Goal: Leave review/rating

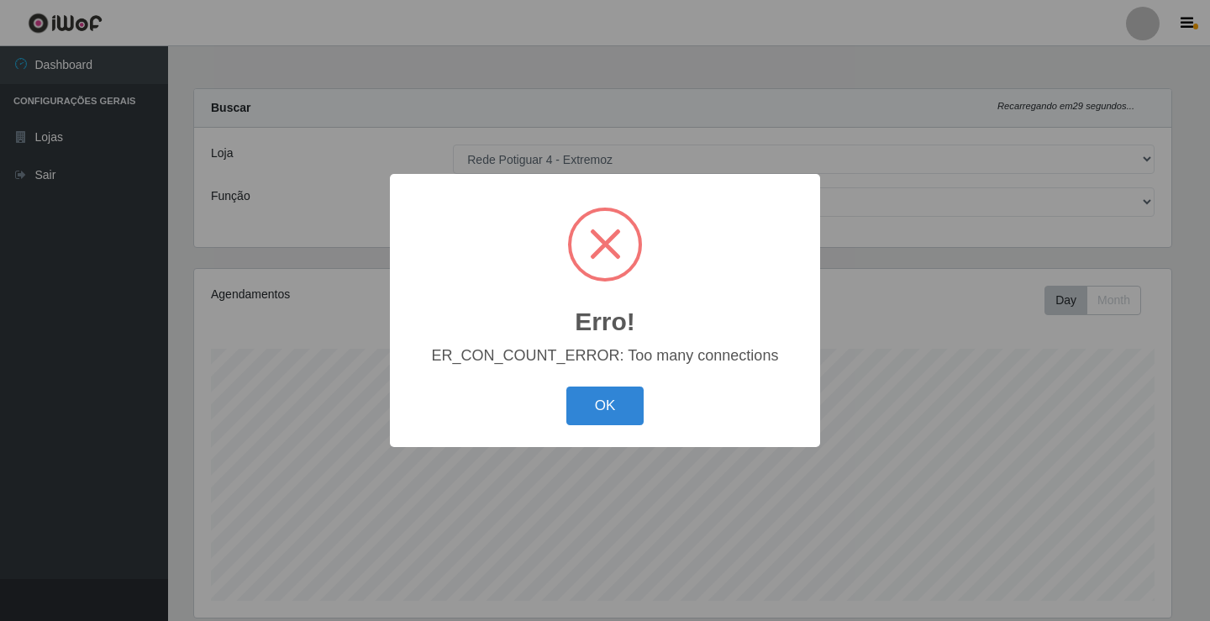
select select "78"
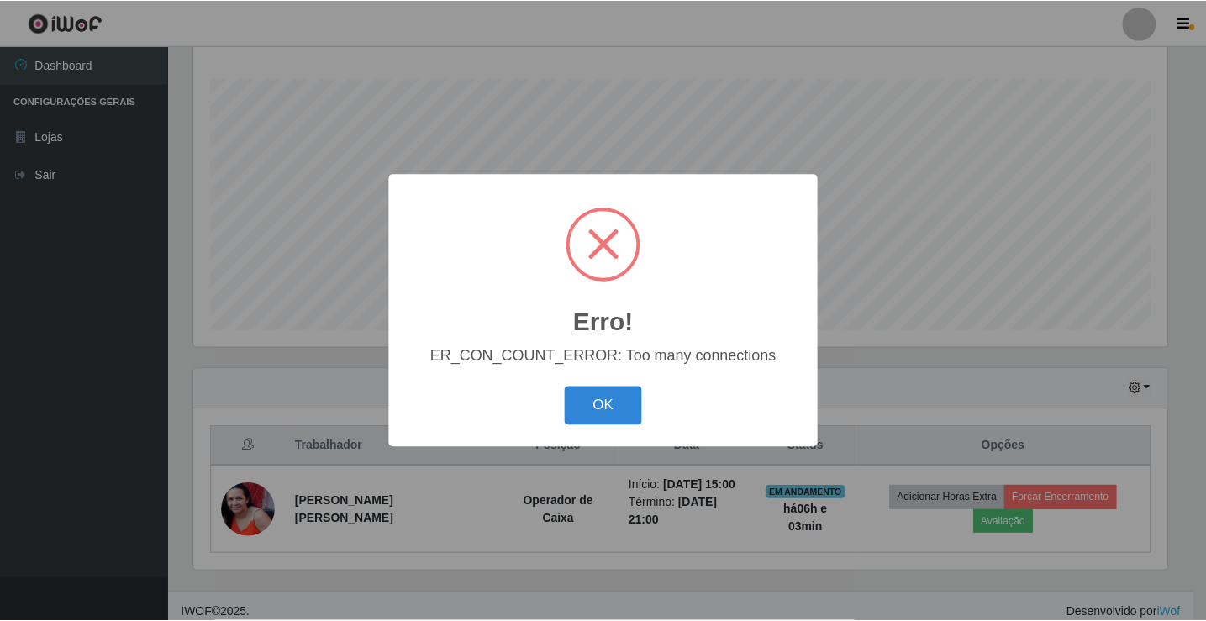
scroll to position [349, 978]
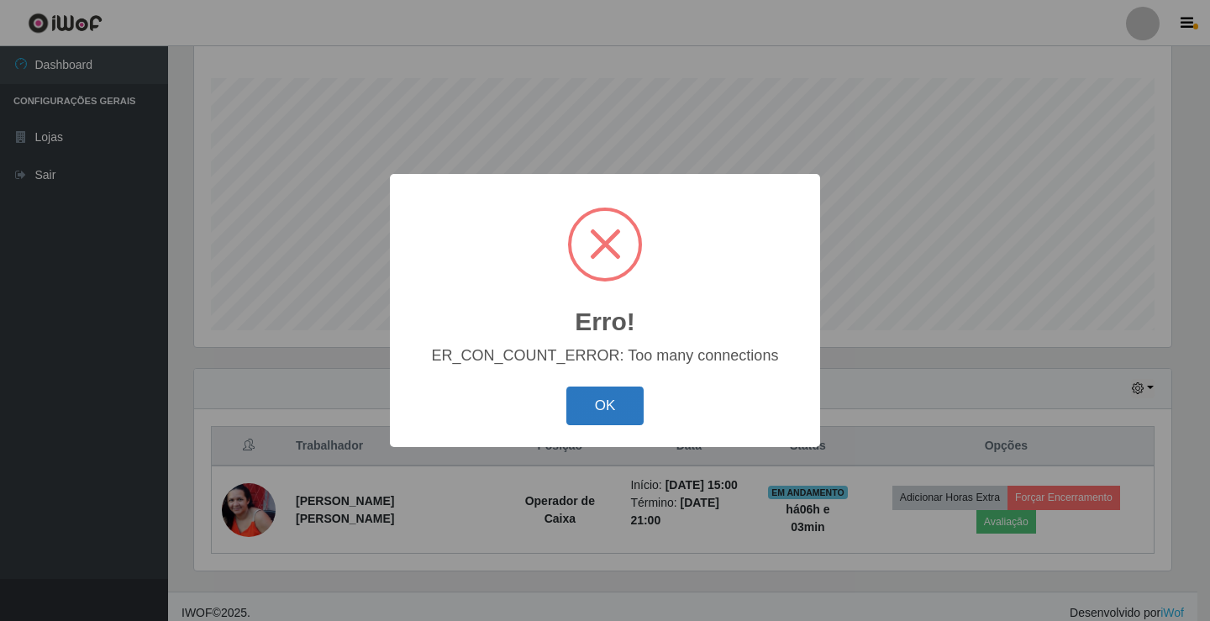
click at [592, 412] on button "OK" at bounding box center [606, 407] width 78 height 40
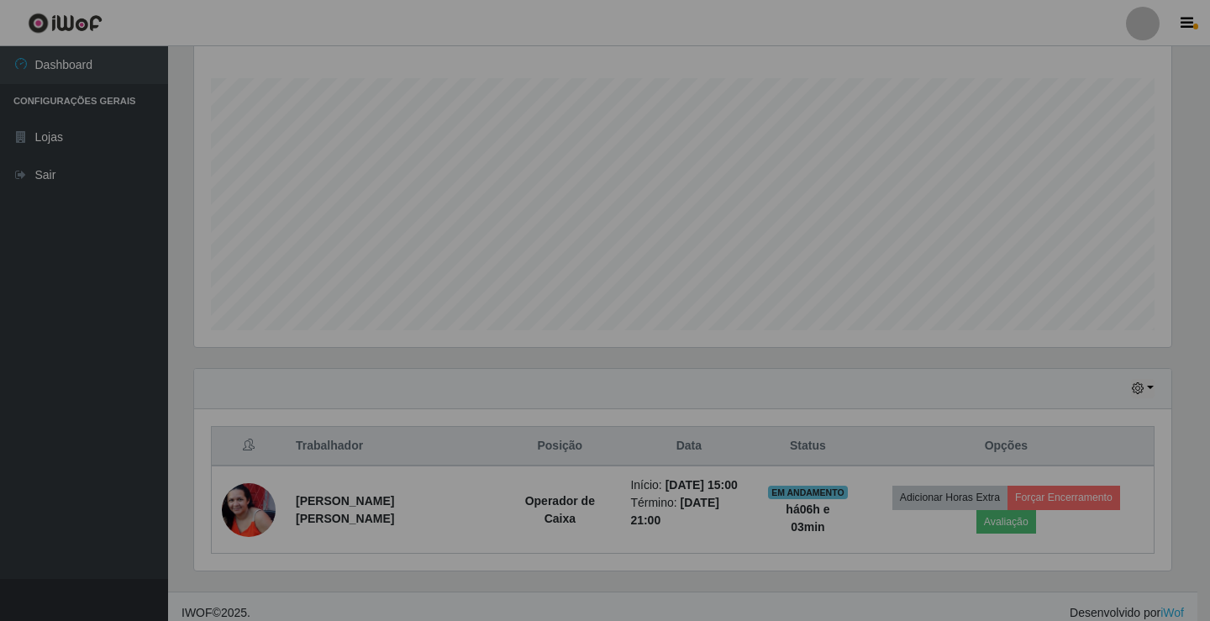
scroll to position [349, 986]
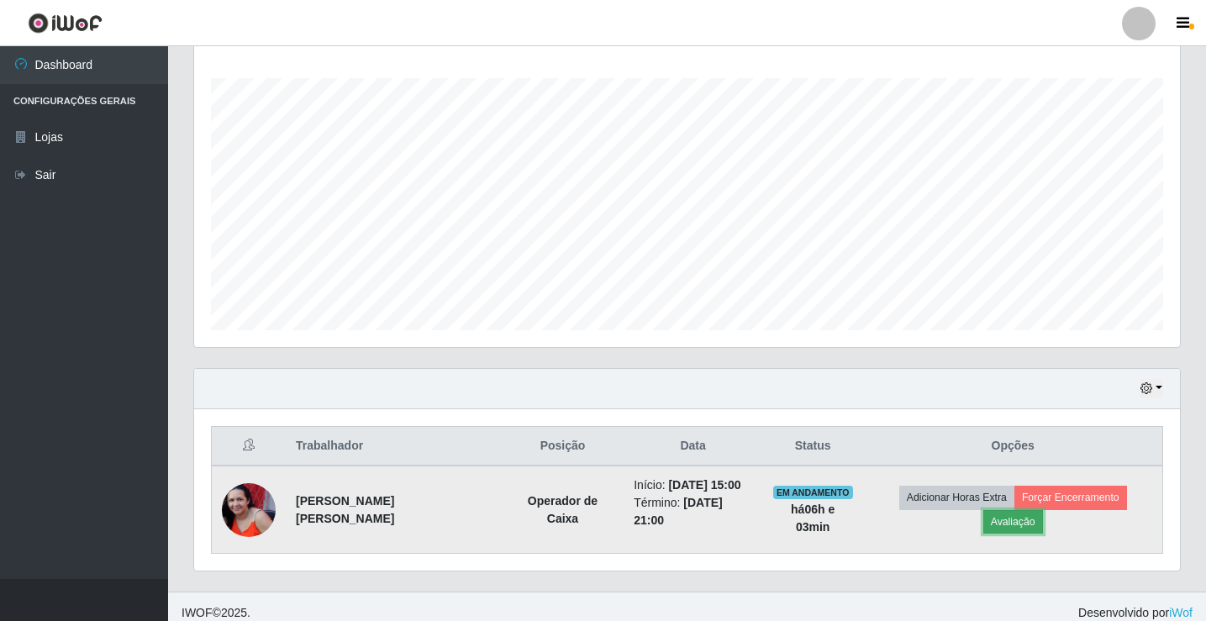
click at [1043, 510] on button "Avaliação" at bounding box center [1014, 522] width 60 height 24
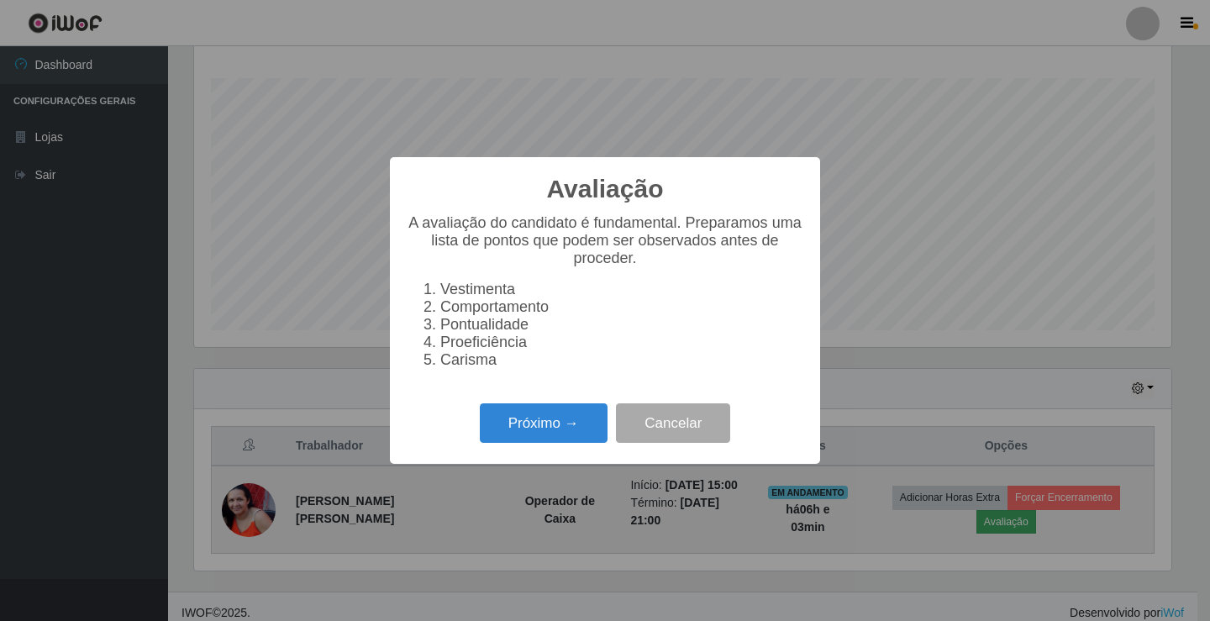
scroll to position [349, 978]
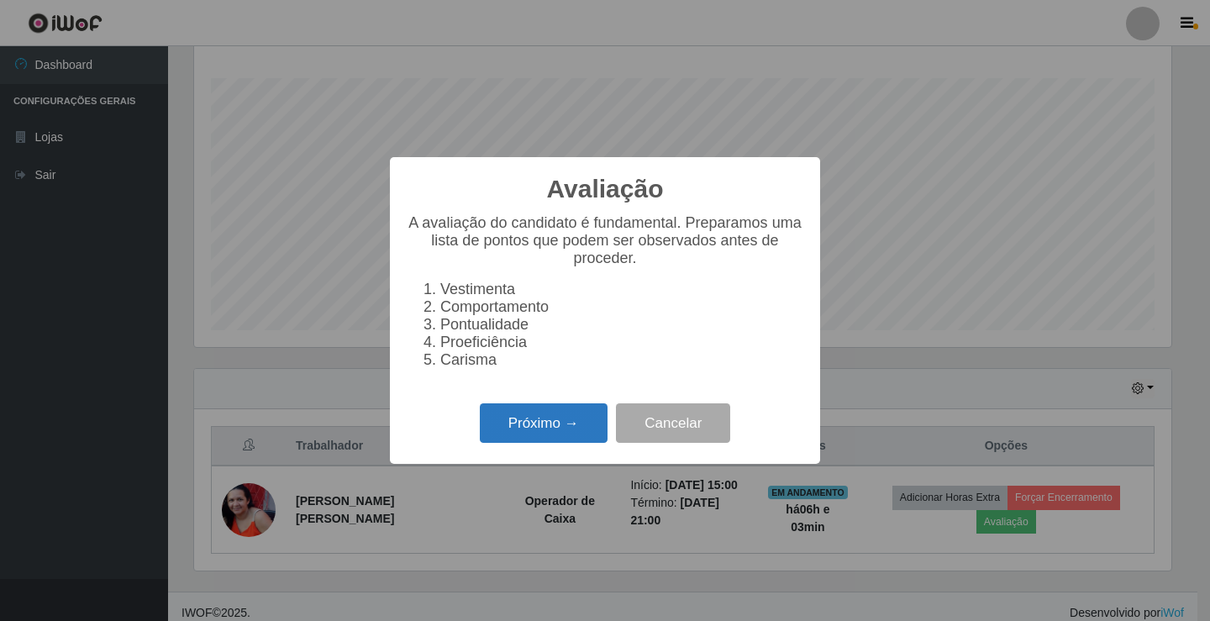
click at [505, 429] on button "Próximo →" at bounding box center [544, 423] width 128 height 40
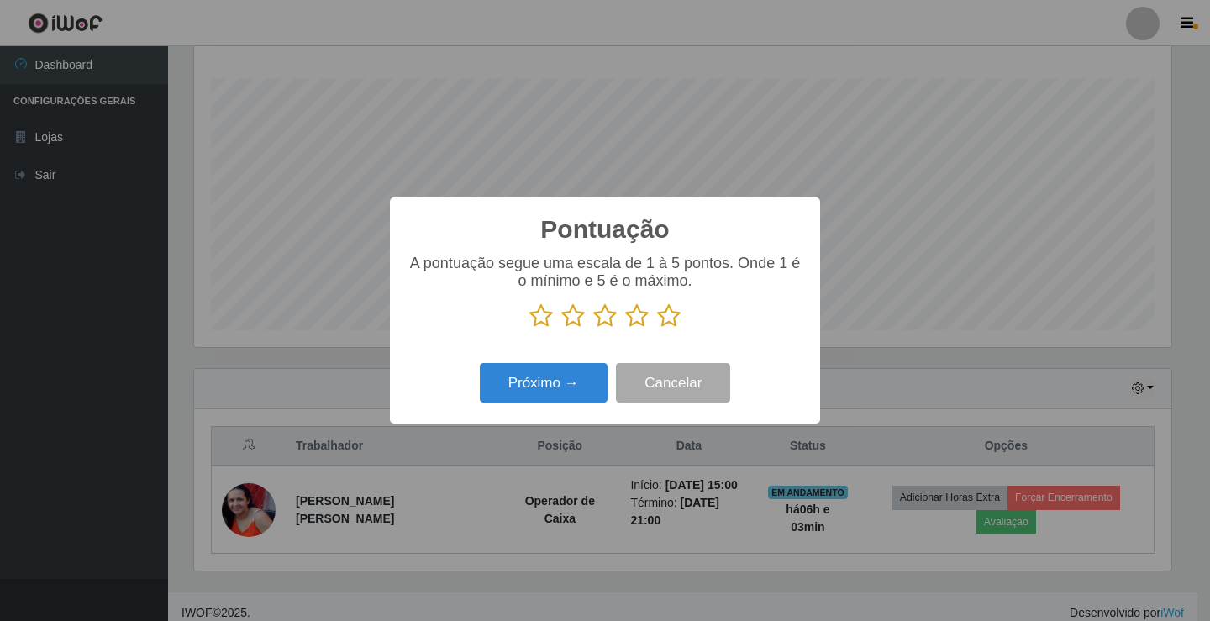
scroll to position [840255, 839626]
drag, startPoint x: 667, startPoint y: 319, endPoint x: 569, endPoint y: 377, distance: 114.6
click at [664, 319] on icon at bounding box center [669, 315] width 24 height 25
click at [657, 329] on input "radio" at bounding box center [657, 329] width 0 height 0
drag, startPoint x: 521, startPoint y: 409, endPoint x: 525, endPoint y: 393, distance: 16.3
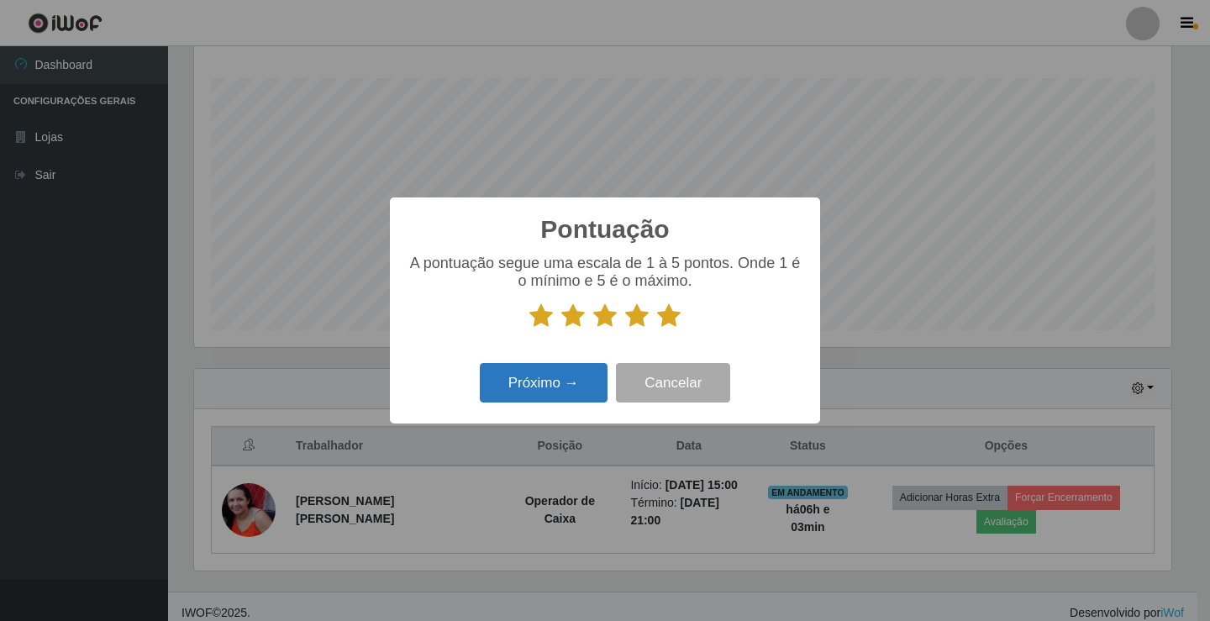
click at [520, 407] on div "Próximo → Cancelar" at bounding box center [605, 383] width 397 height 48
click at [525, 393] on button "Próximo →" at bounding box center [544, 383] width 128 height 40
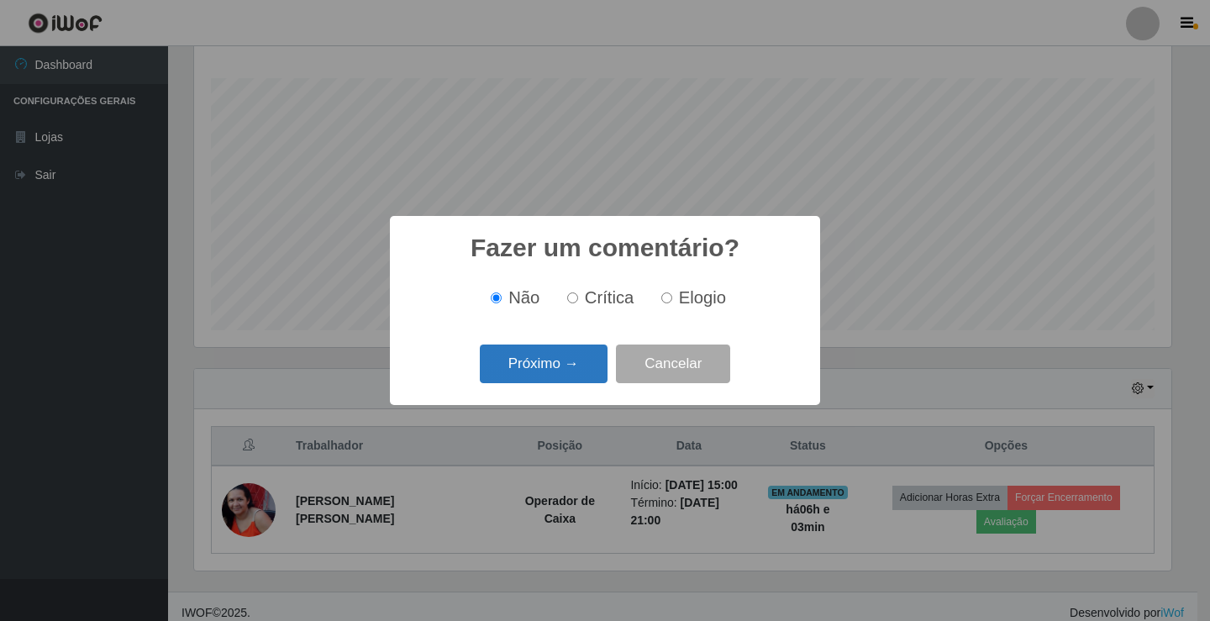
click at [542, 374] on button "Próximo →" at bounding box center [544, 365] width 128 height 40
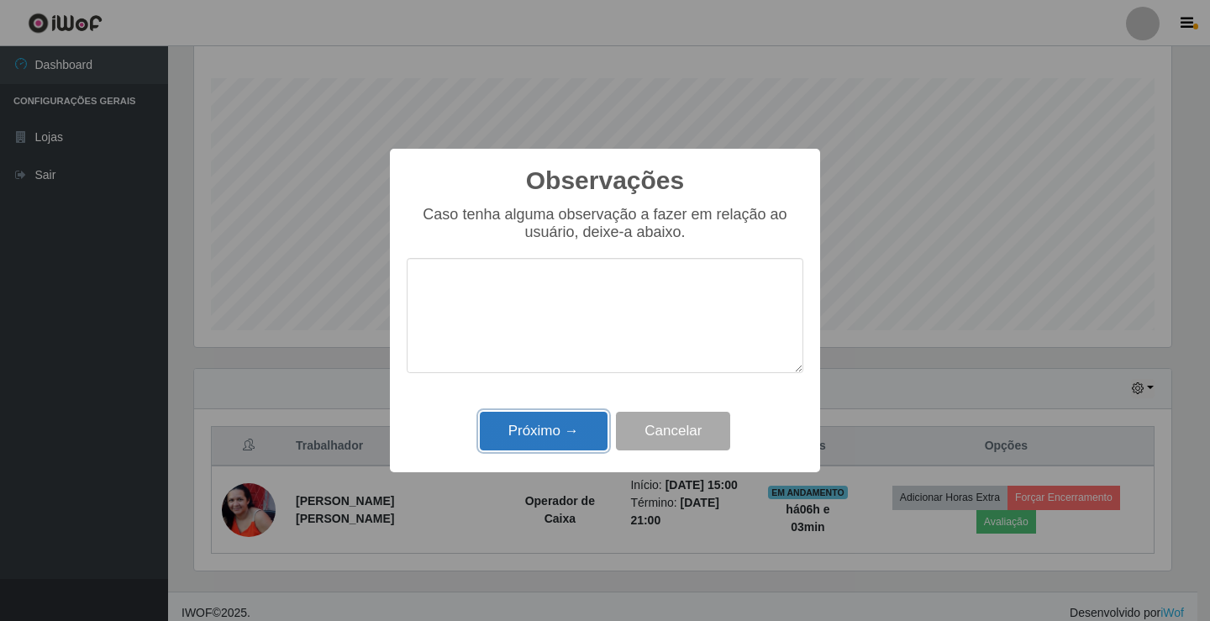
drag, startPoint x: 535, startPoint y: 436, endPoint x: 685, endPoint y: 457, distance: 151.1
click at [536, 436] on button "Próximo →" at bounding box center [544, 432] width 128 height 40
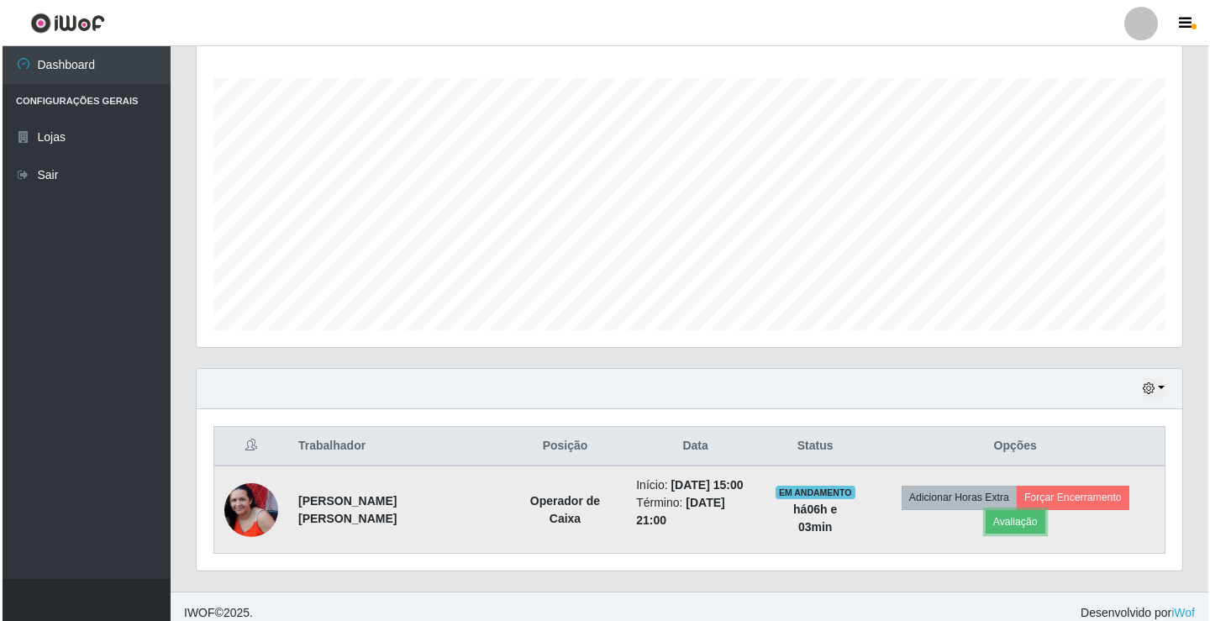
scroll to position [349, 986]
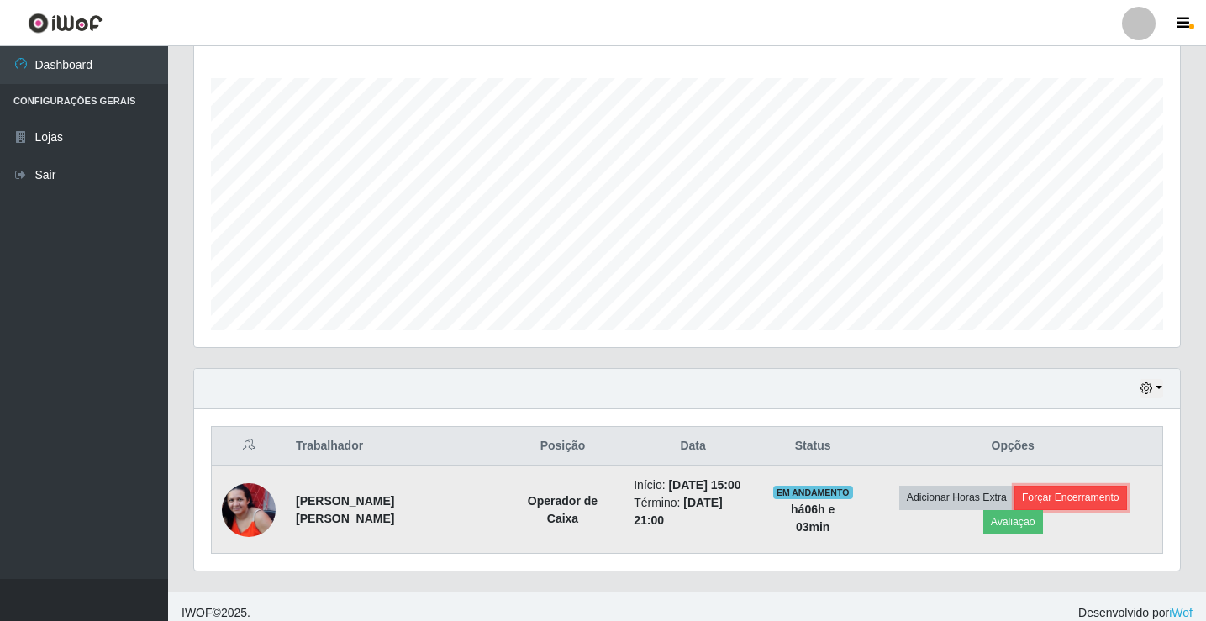
click at [1015, 500] on button "Forçar Encerramento" at bounding box center [1071, 498] width 113 height 24
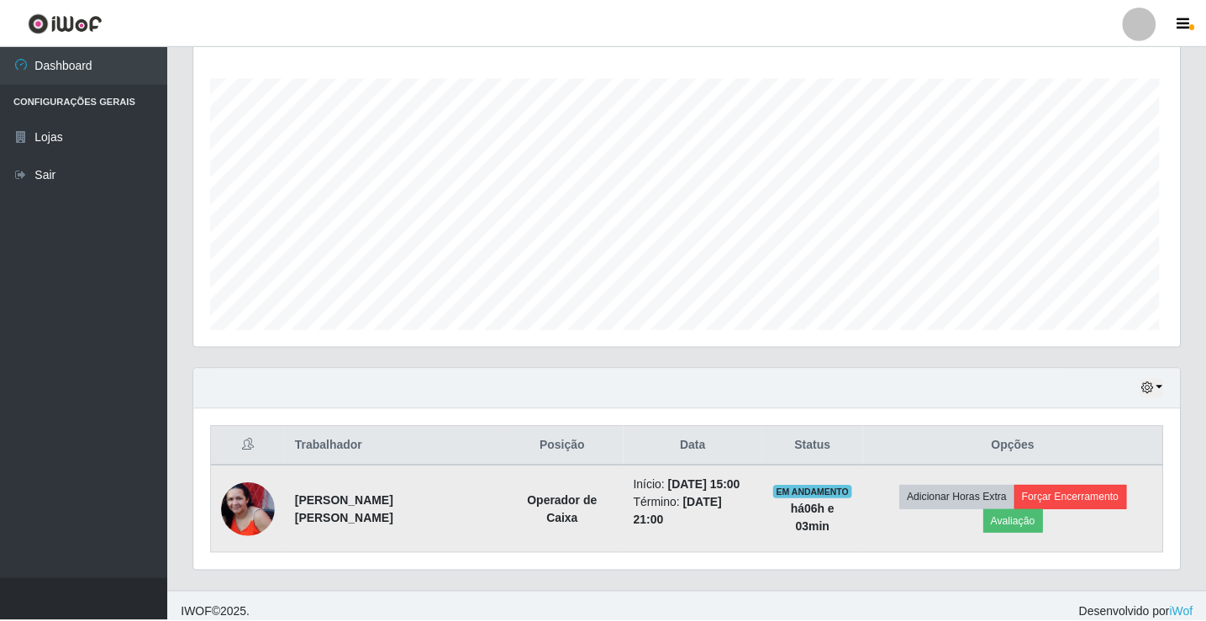
scroll to position [349, 978]
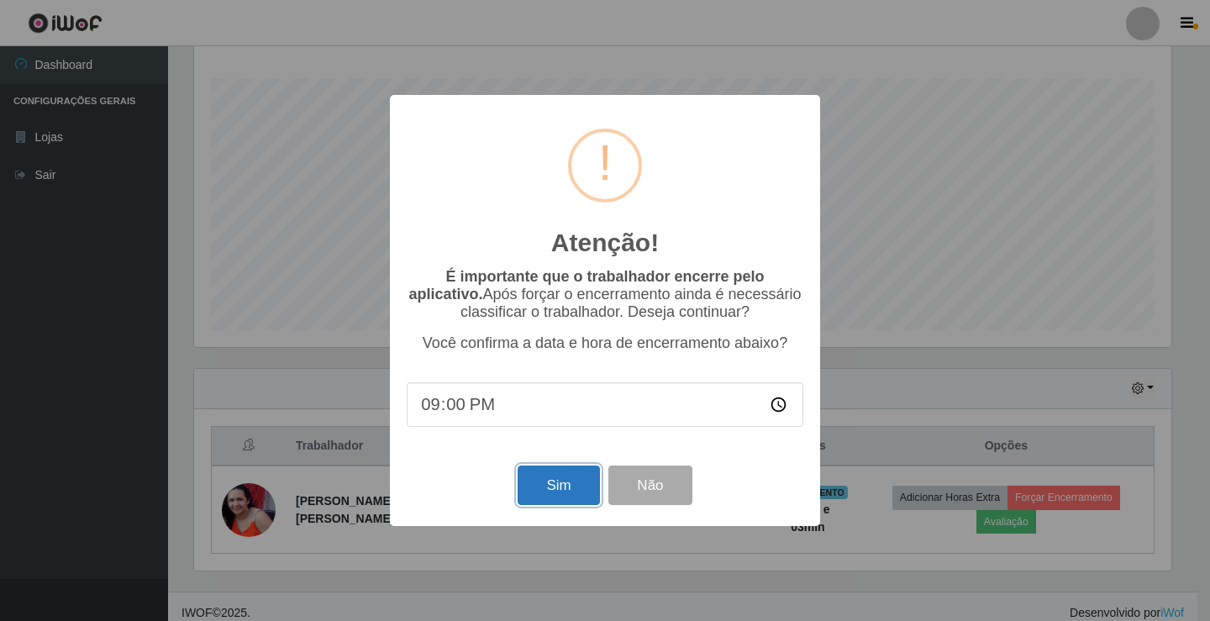
click at [539, 483] on button "Sim" at bounding box center [559, 486] width 82 height 40
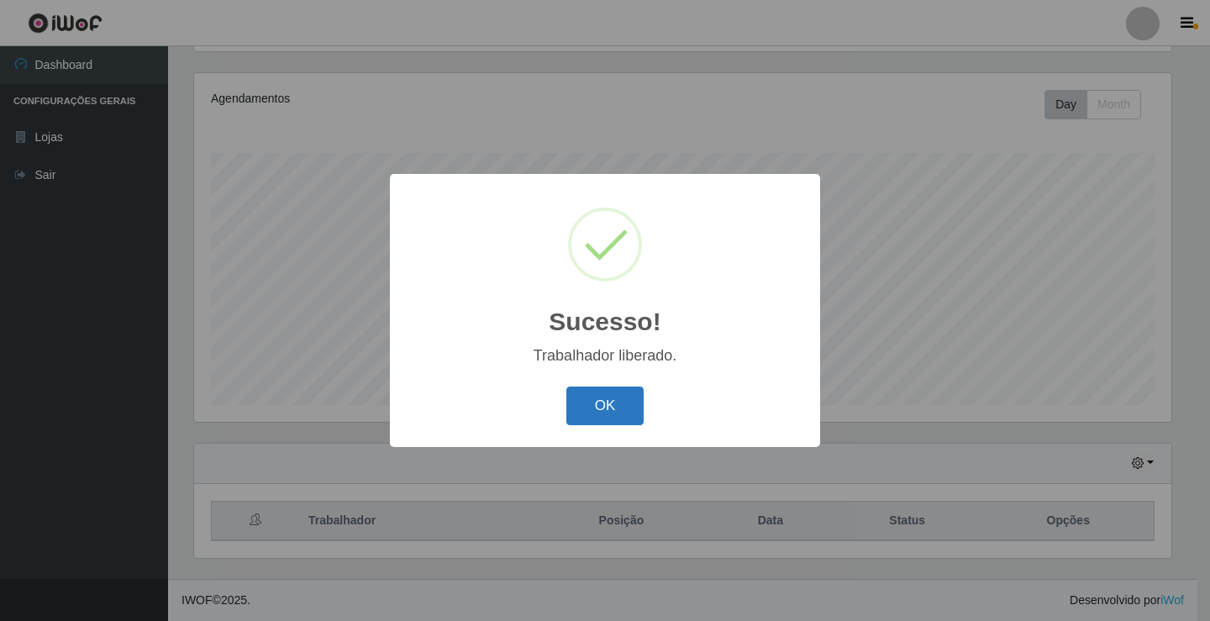
drag, startPoint x: 625, startPoint y: 411, endPoint x: 551, endPoint y: 256, distance: 171.5
click at [625, 410] on button "OK" at bounding box center [606, 407] width 78 height 40
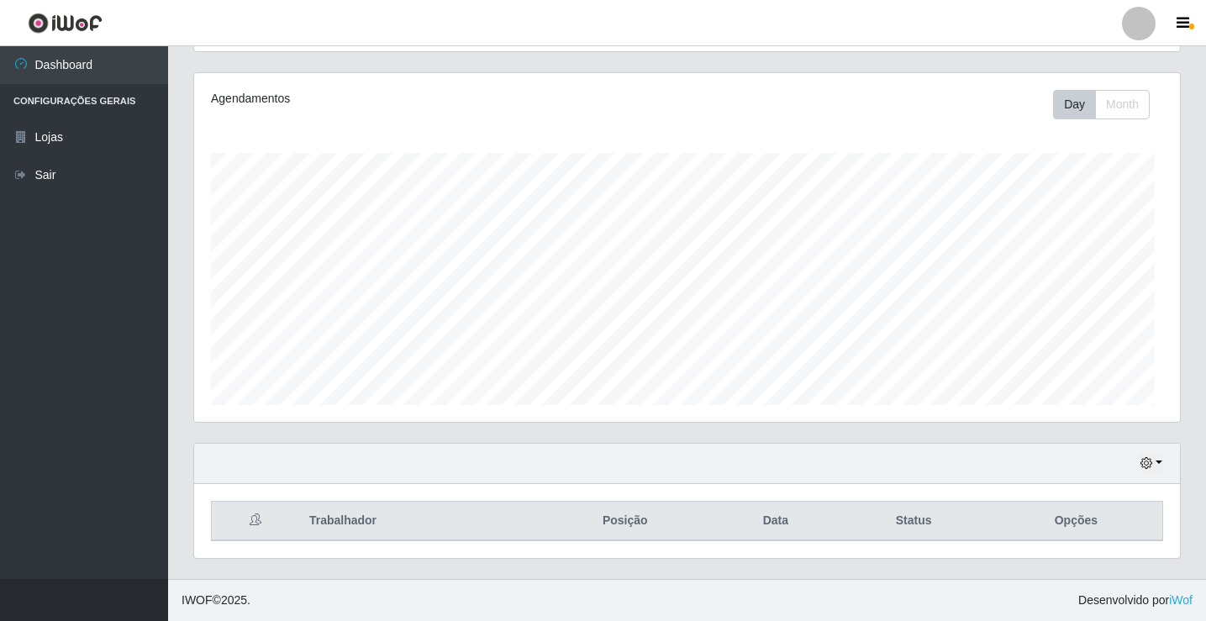
scroll to position [349, 986]
drag, startPoint x: 1154, startPoint y: 458, endPoint x: 1140, endPoint y: 454, distance: 14.9
click at [1153, 458] on button "button" at bounding box center [1152, 463] width 24 height 19
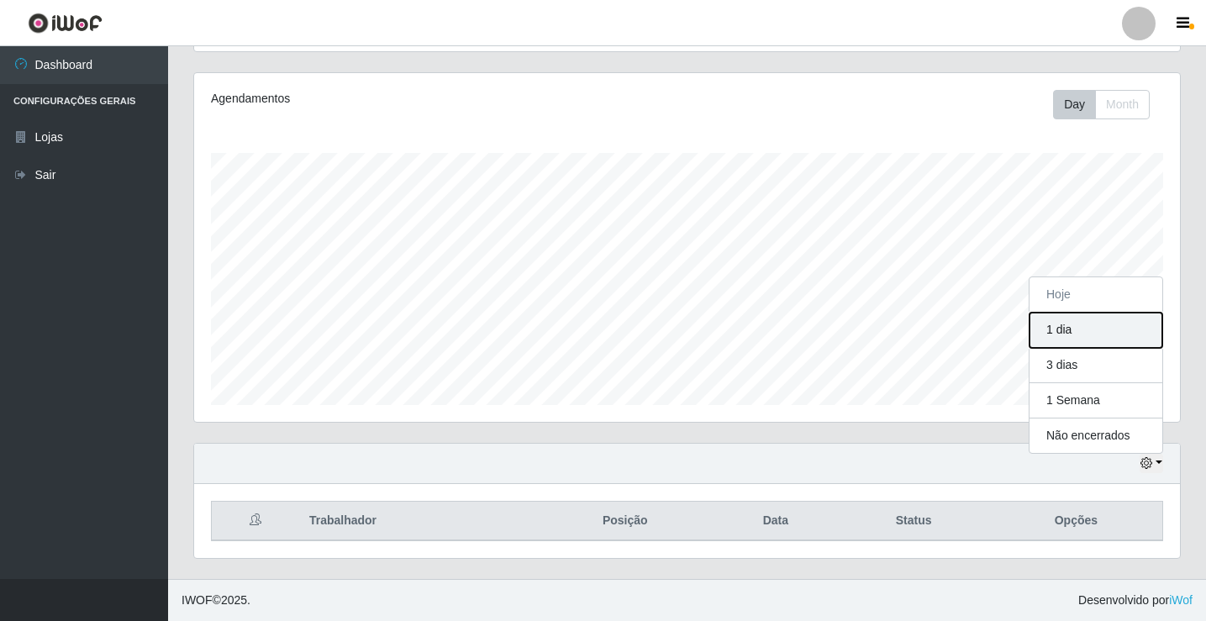
click at [1079, 326] on button "1 dia" at bounding box center [1096, 330] width 133 height 35
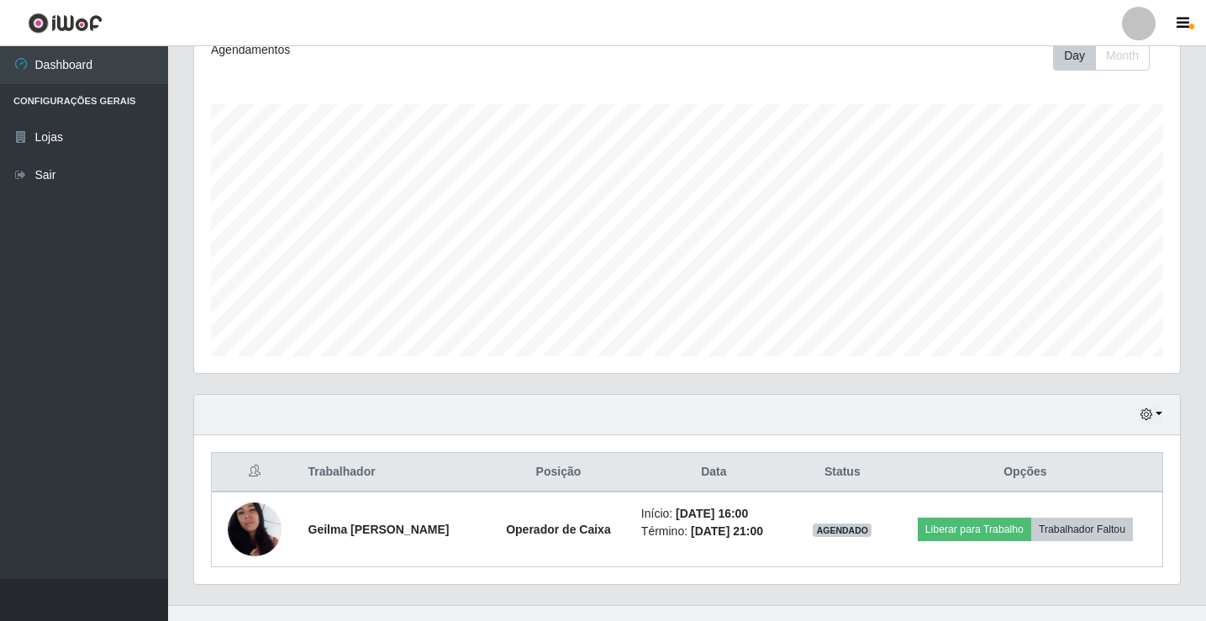
scroll to position [271, 0]
